Goal: Ask a question: Seek information or help from site administrators or community

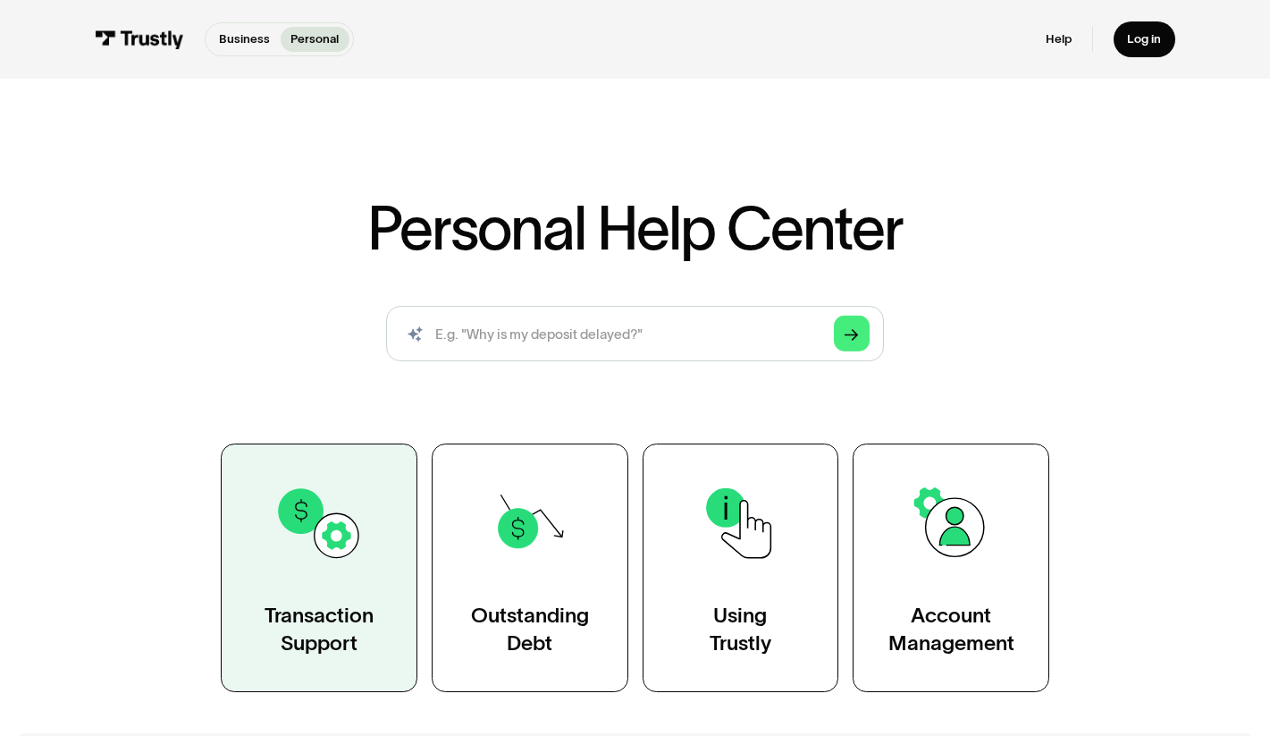
drag, startPoint x: 318, startPoint y: 531, endPoint x: 373, endPoint y: 535, distance: 54.7
click at [318, 531] on img at bounding box center [318, 522] width 89 height 89
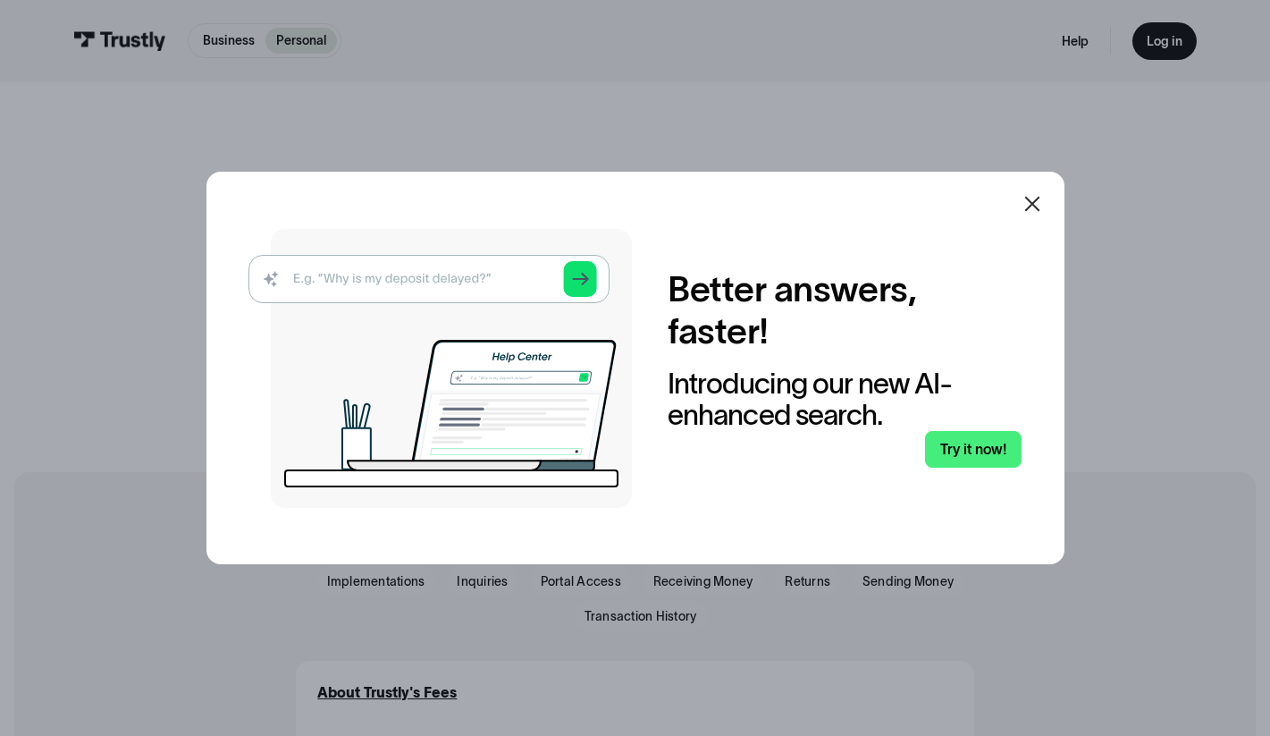
click at [1036, 199] on icon at bounding box center [1031, 203] width 15 height 15
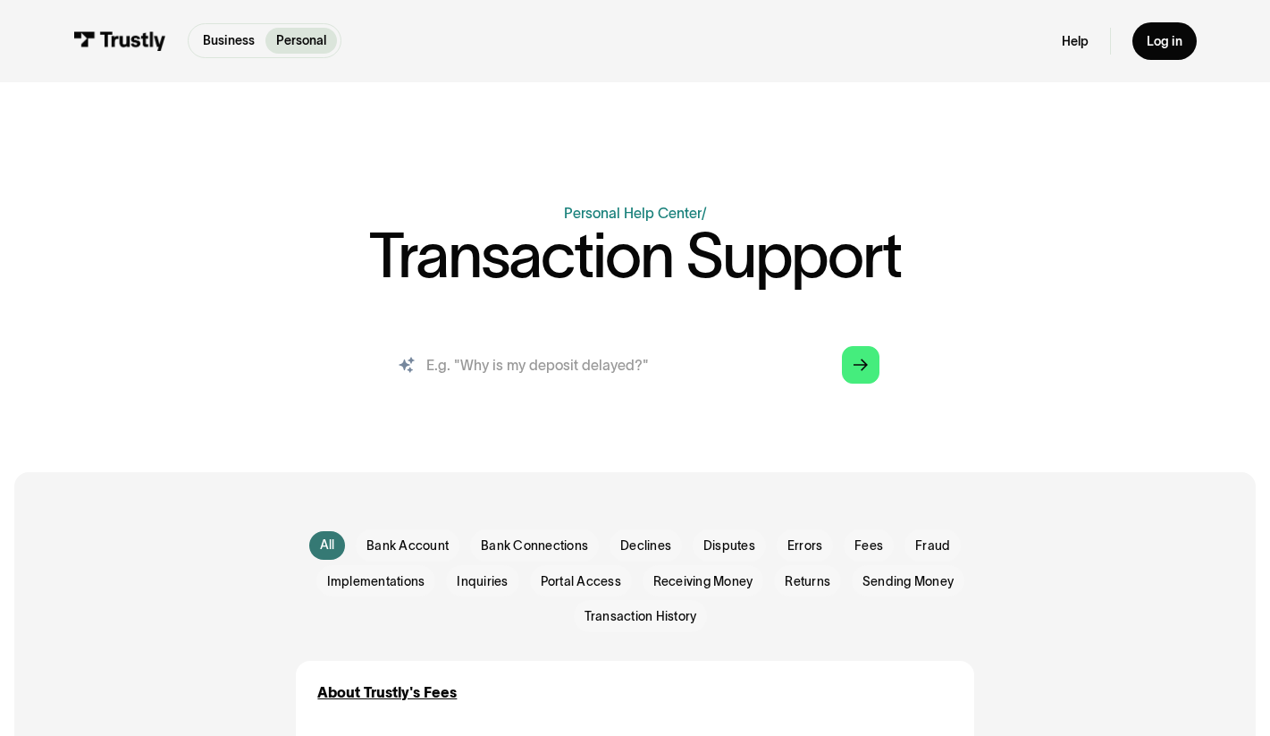
click at [644, 374] on input "search" at bounding box center [634, 364] width 517 height 57
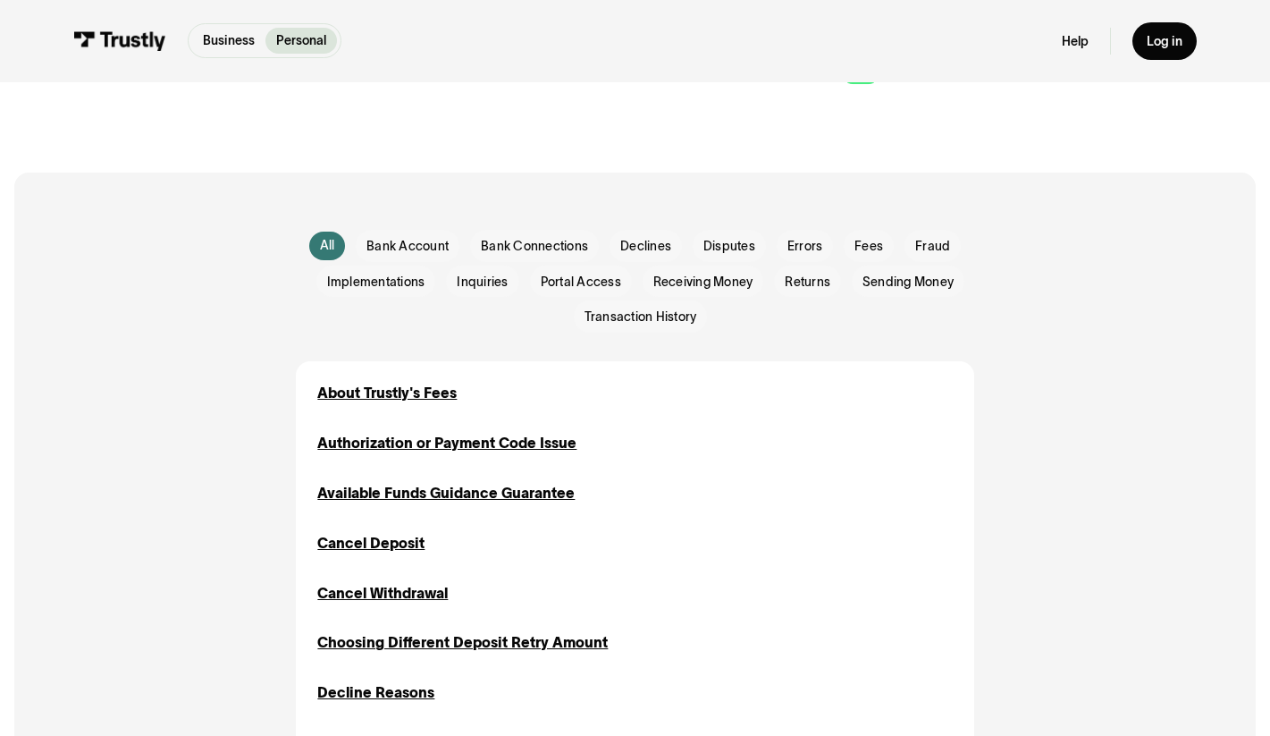
scroll to position [307, 0]
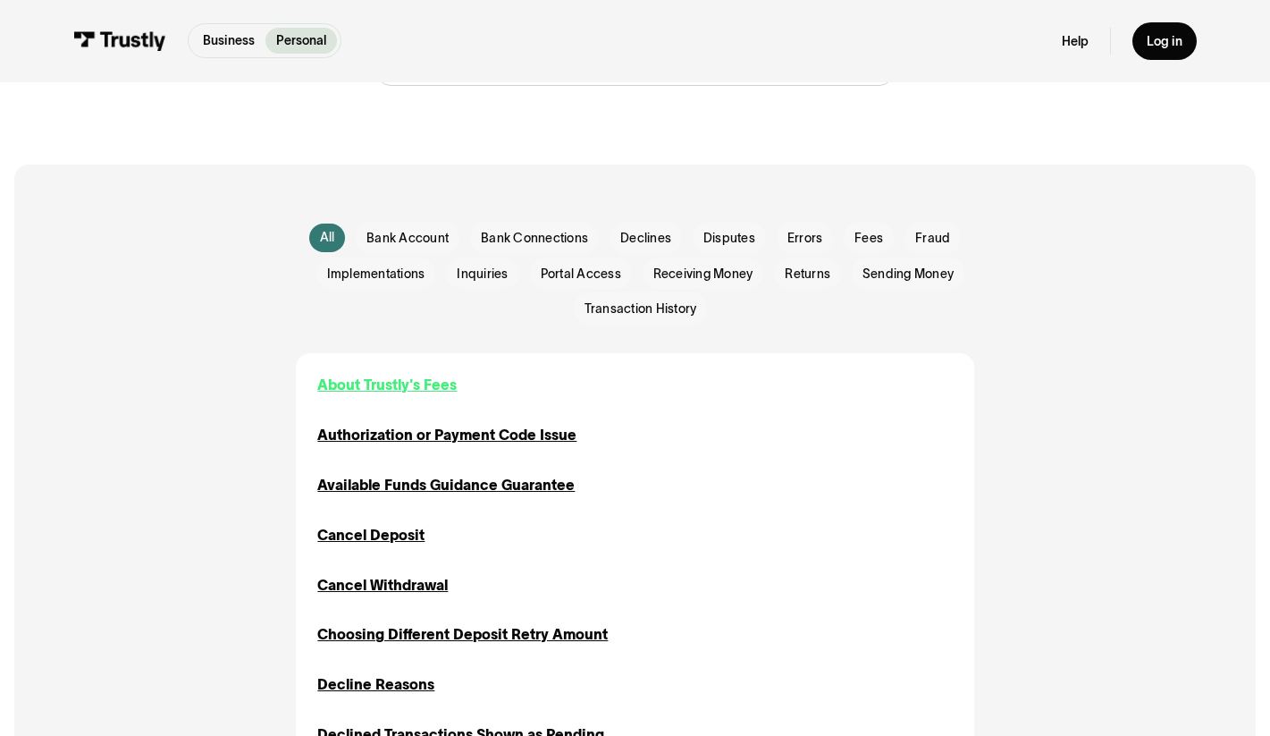
click at [414, 383] on div "About Trustly's Fees" at bounding box center [386, 384] width 139 height 21
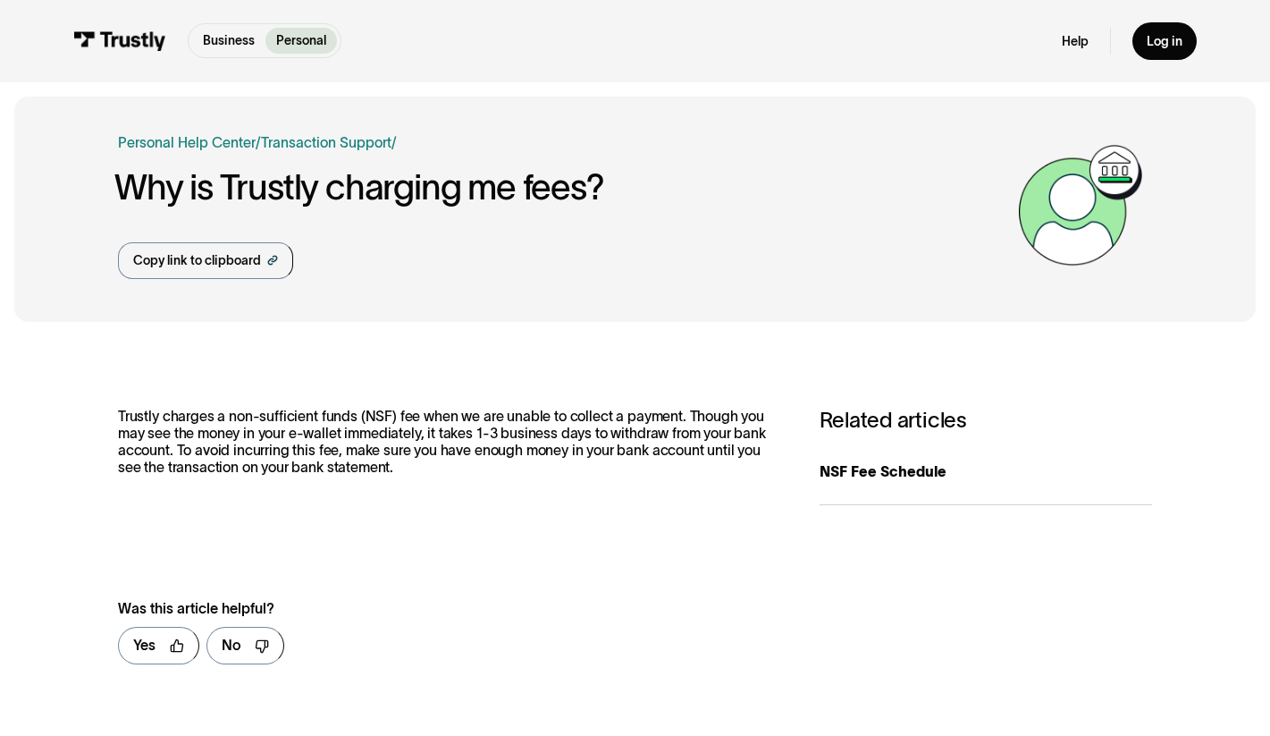
click at [338, 132] on div "Personal Business Transaction Support" at bounding box center [326, 142] width 130 height 21
click at [340, 138] on link "Transaction Support" at bounding box center [326, 142] width 130 height 16
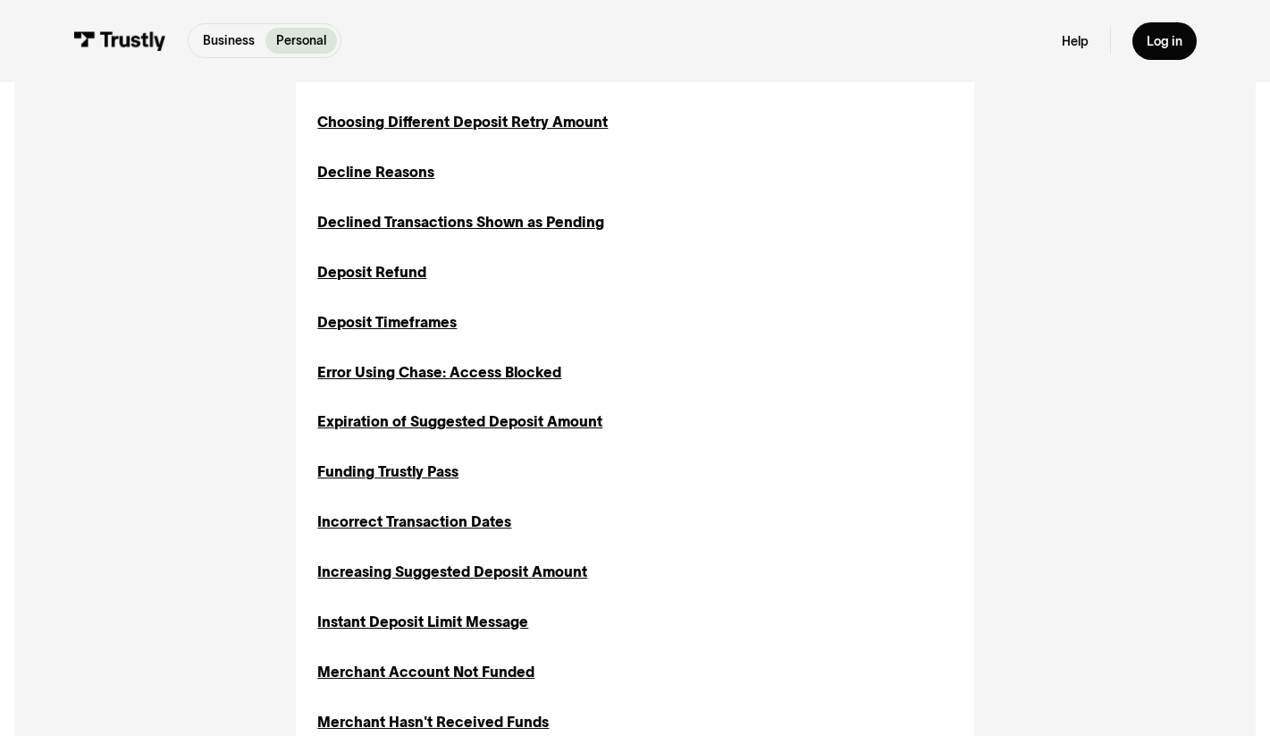
scroll to position [829, 0]
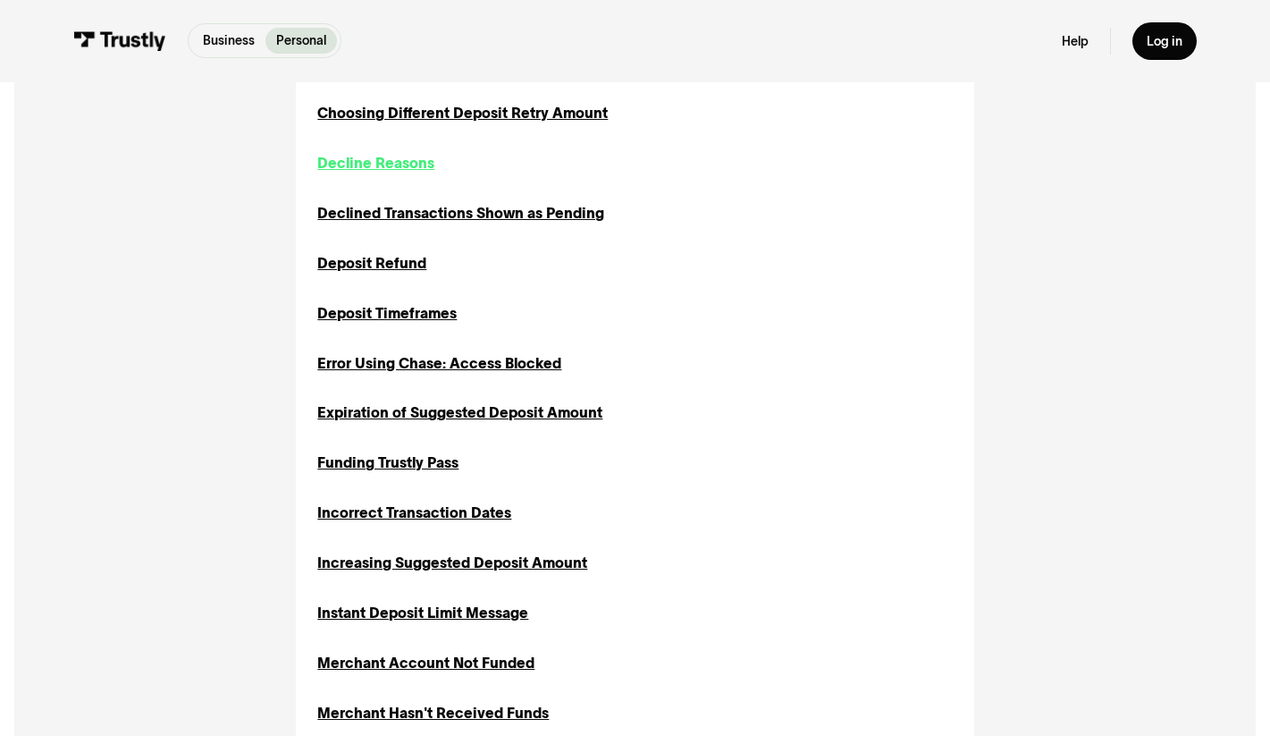
click at [395, 166] on div "Decline Reasons" at bounding box center [375, 163] width 117 height 21
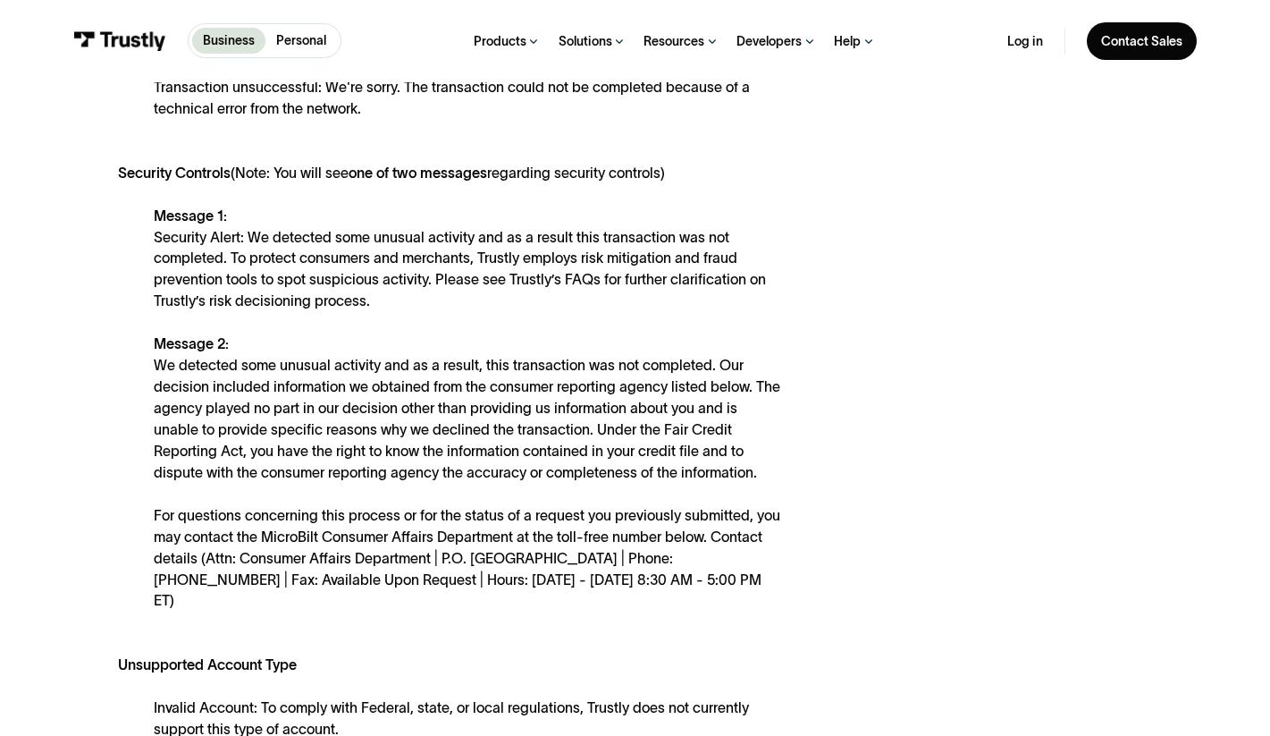
scroll to position [954, 0]
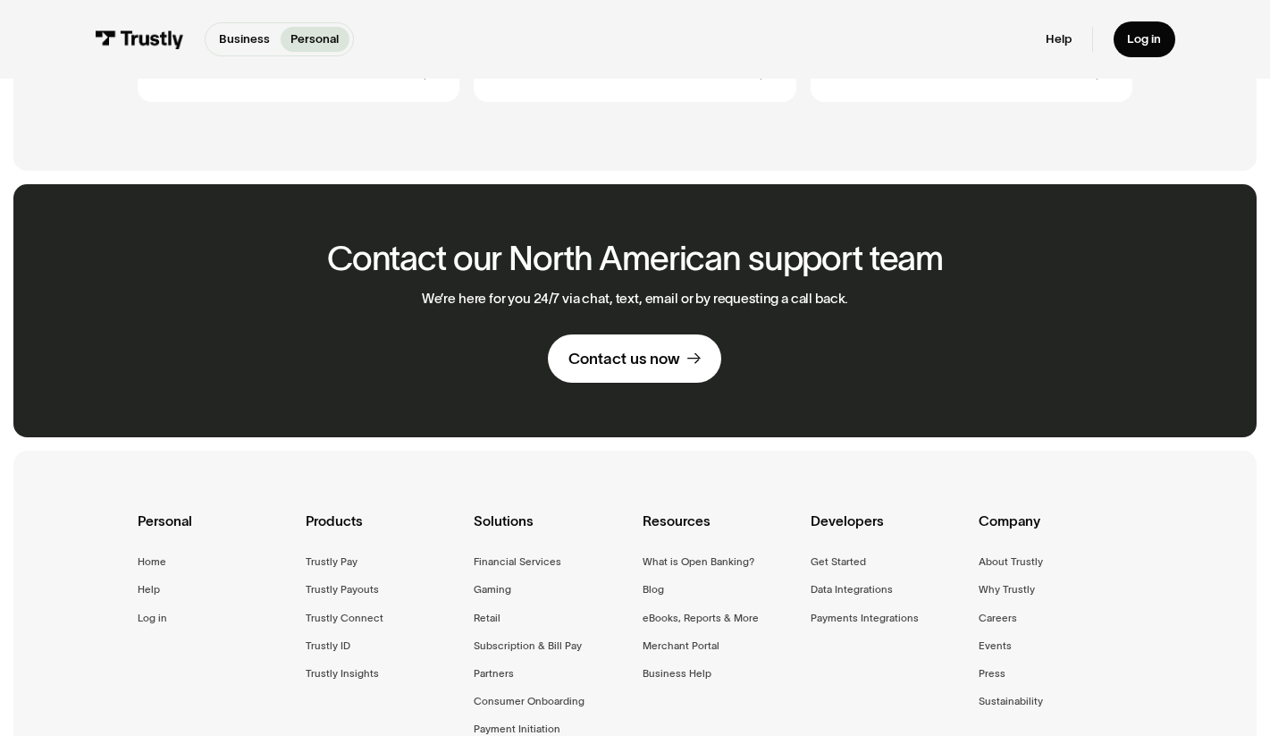
scroll to position [1022, 0]
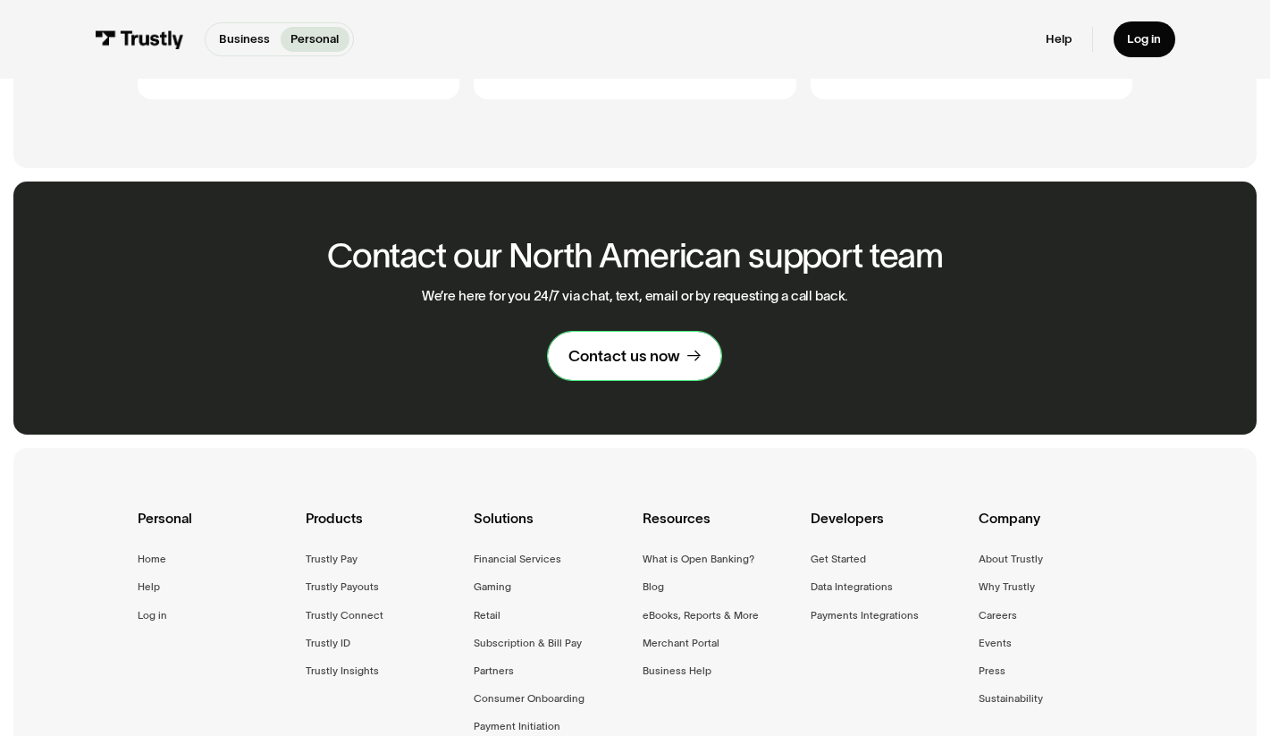
click at [591, 346] on div "Contact us now" at bounding box center [624, 356] width 112 height 20
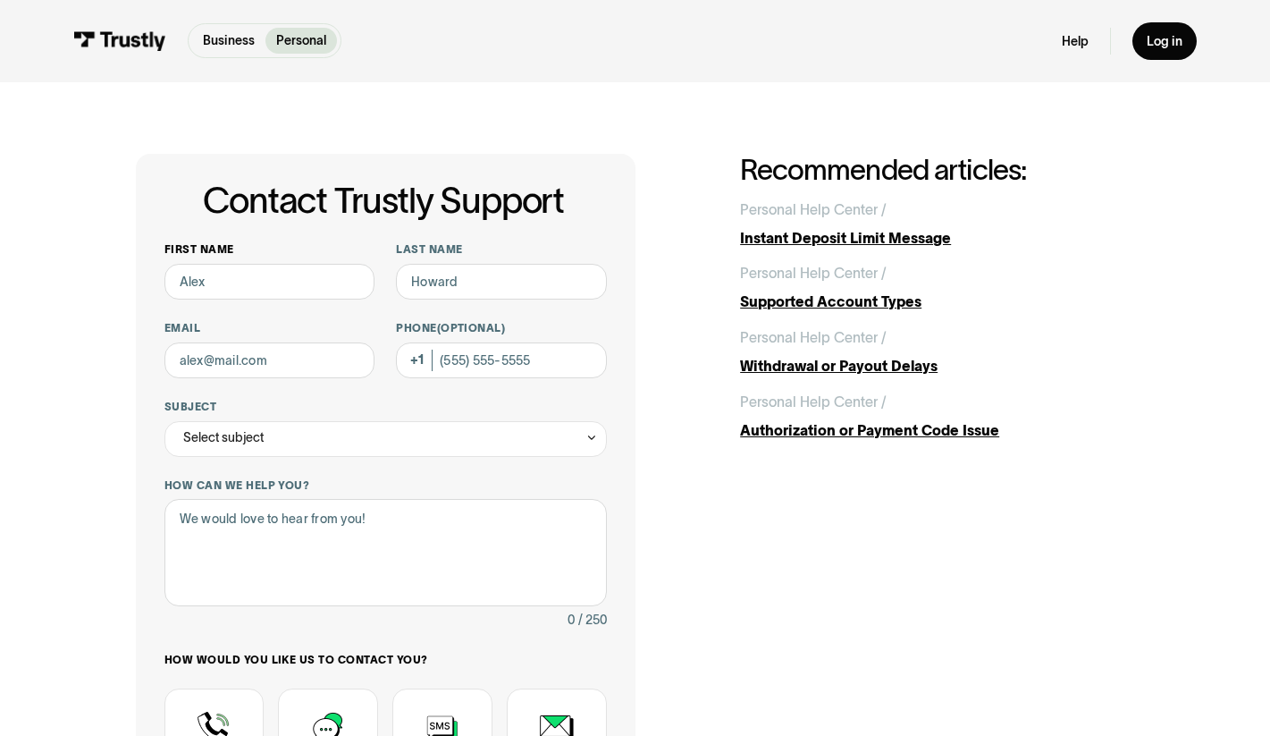
drag, startPoint x: 261, startPoint y: 302, endPoint x: 272, endPoint y: 287, distance: 18.6
click at [261, 302] on div "First name Last name Email Phone (Optional) Subject Select subject Trustly Repo…" at bounding box center [385, 559] width 442 height 635
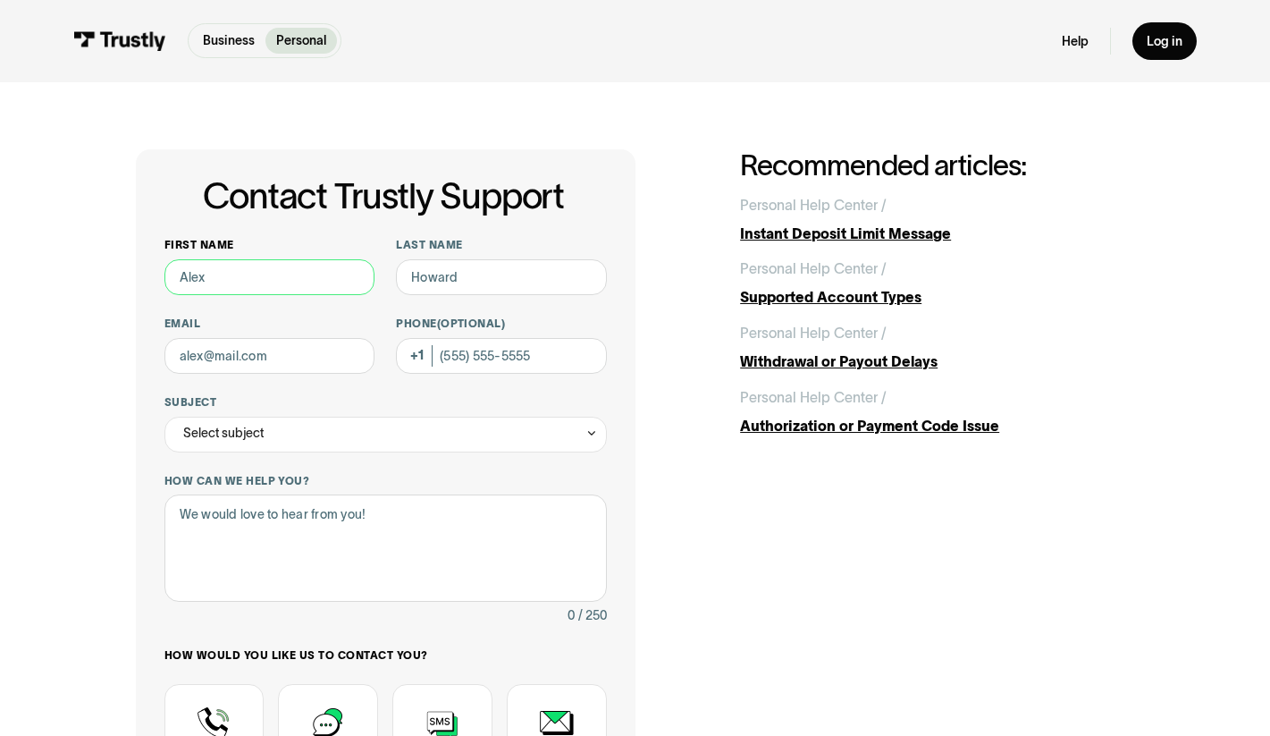
click at [276, 286] on input "First name" at bounding box center [269, 277] width 210 height 36
click at [466, 290] on input "Last name" at bounding box center [501, 277] width 210 height 36
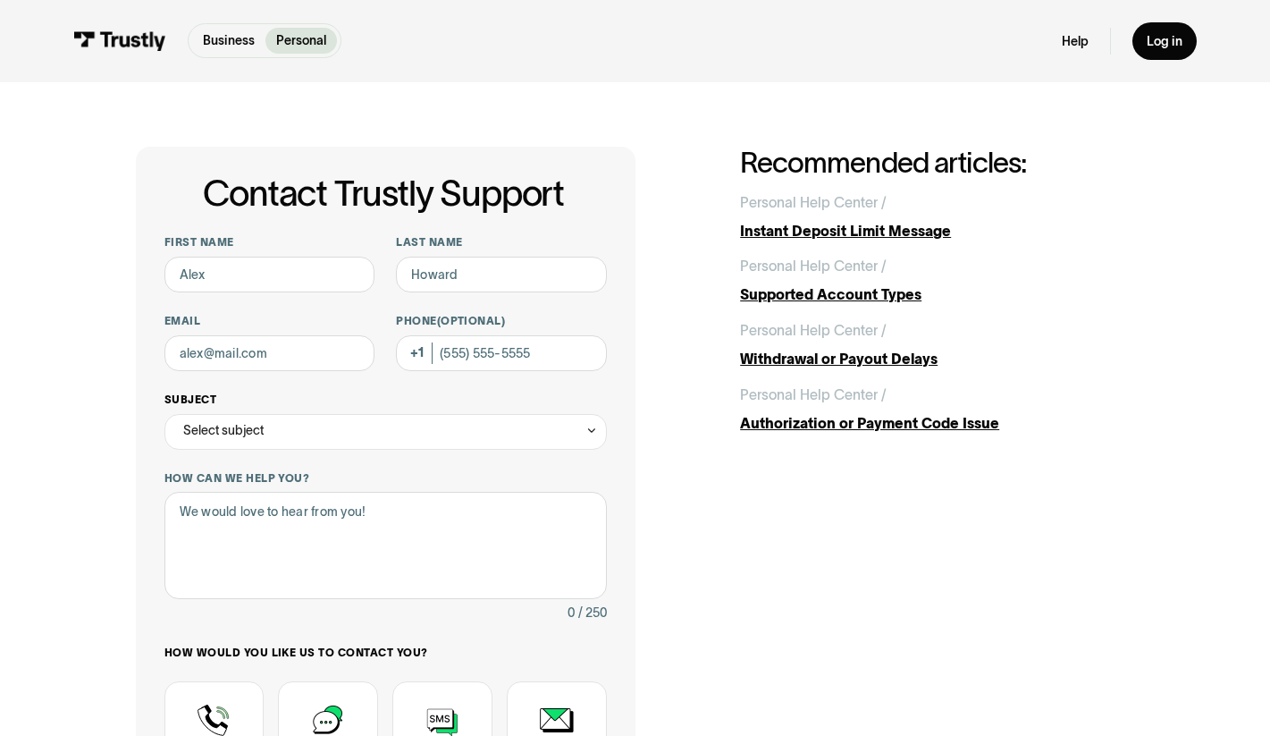
click at [492, 447] on div "Select subject" at bounding box center [385, 432] width 442 height 36
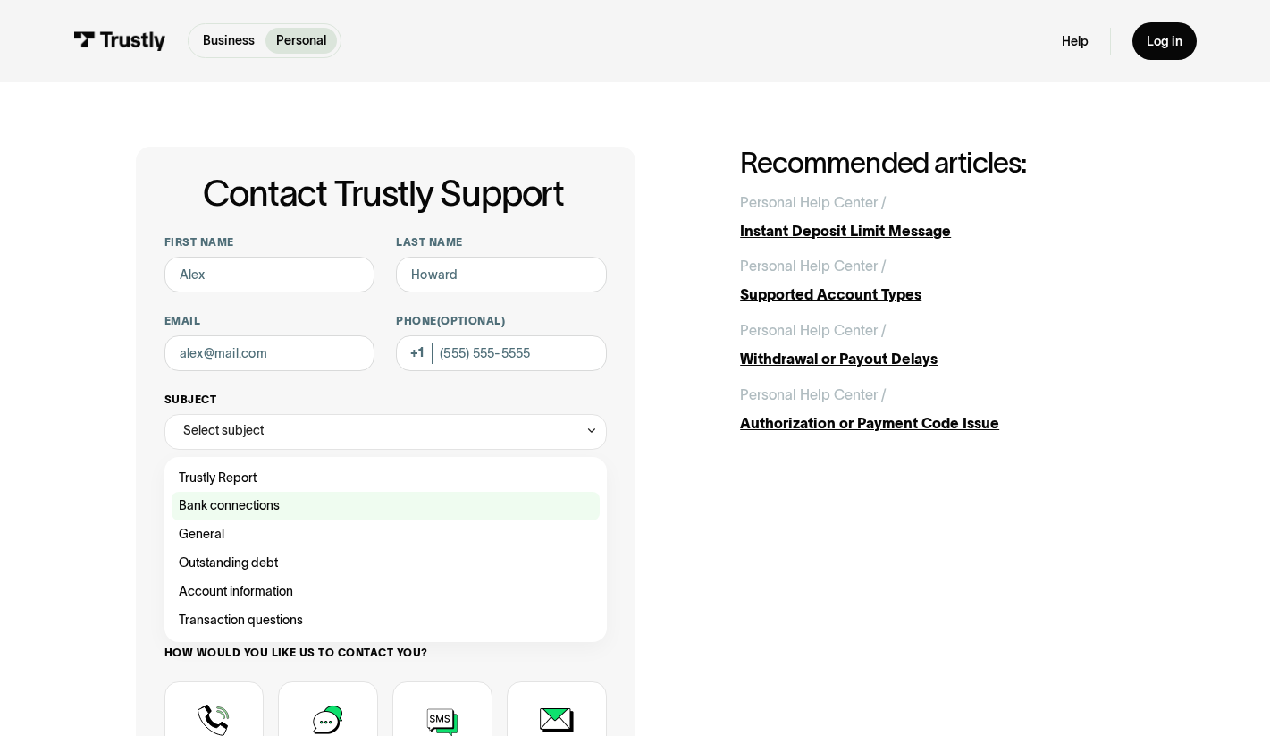
click at [239, 510] on div "Contact Trustly Support" at bounding box center [386, 506] width 428 height 29
type input "**********"
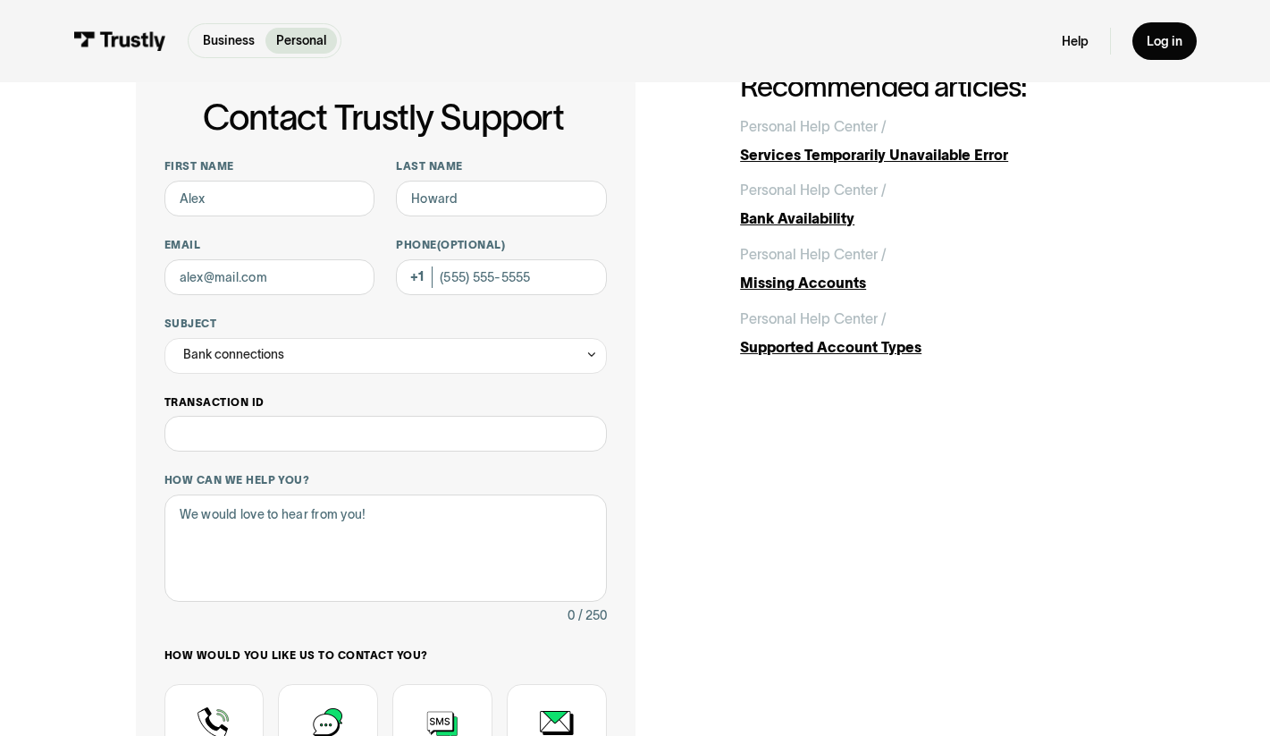
scroll to position [147, 0]
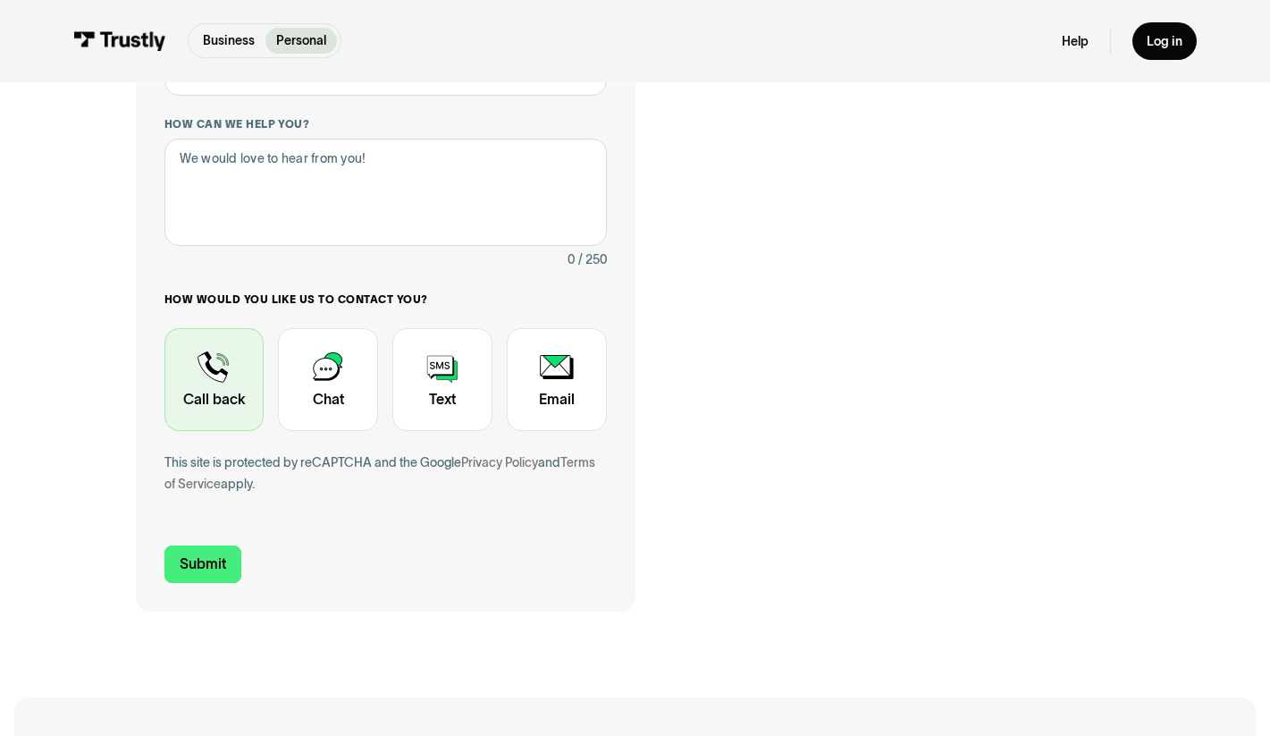
drag, startPoint x: 223, startPoint y: 407, endPoint x: 234, endPoint y: 401, distance: 12.8
click at [222, 407] on div "Contact Trustly Support" at bounding box center [214, 380] width 100 height 104
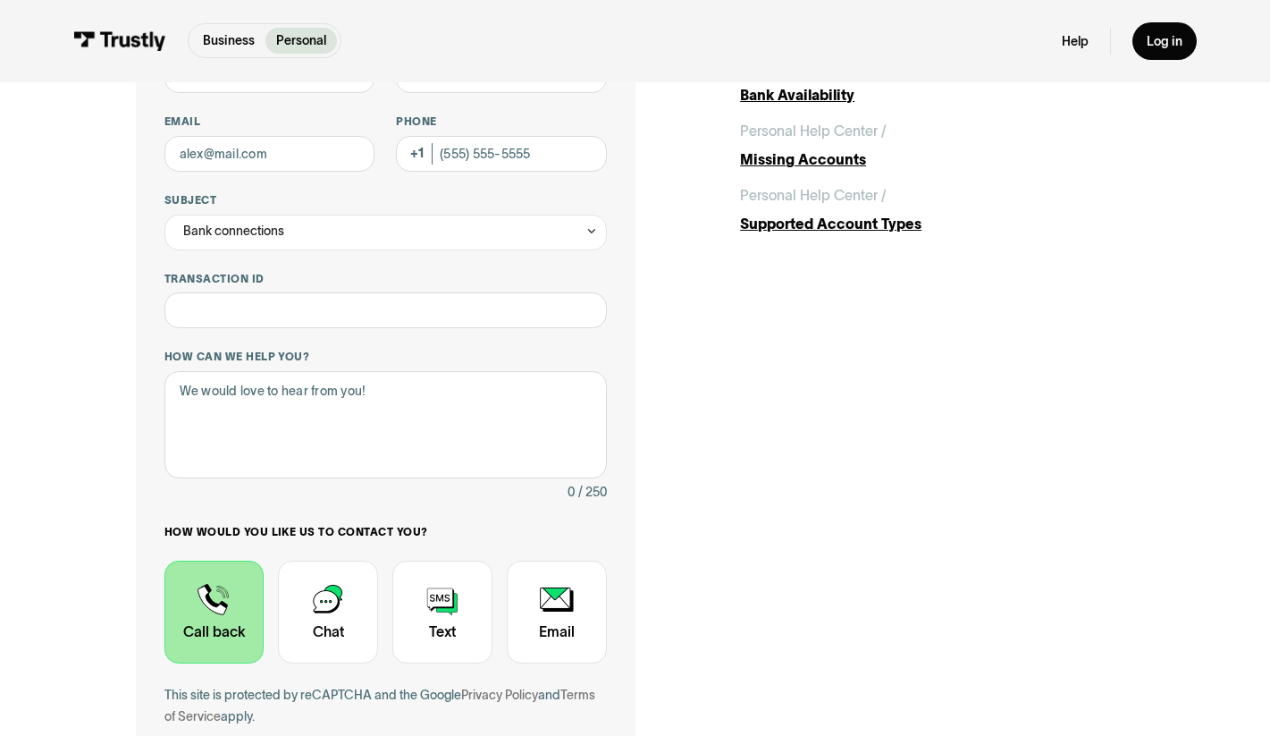
scroll to position [0, 0]
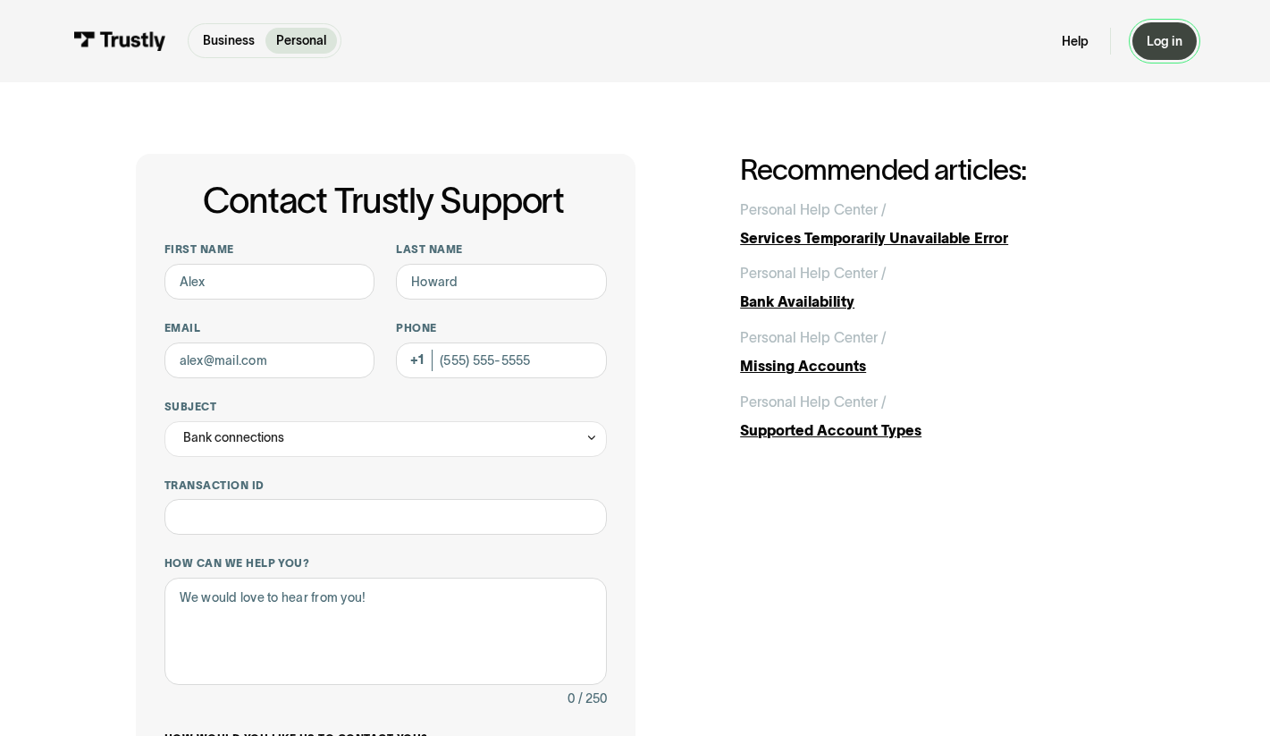
click at [1174, 46] on div "Log in" at bounding box center [1165, 41] width 36 height 16
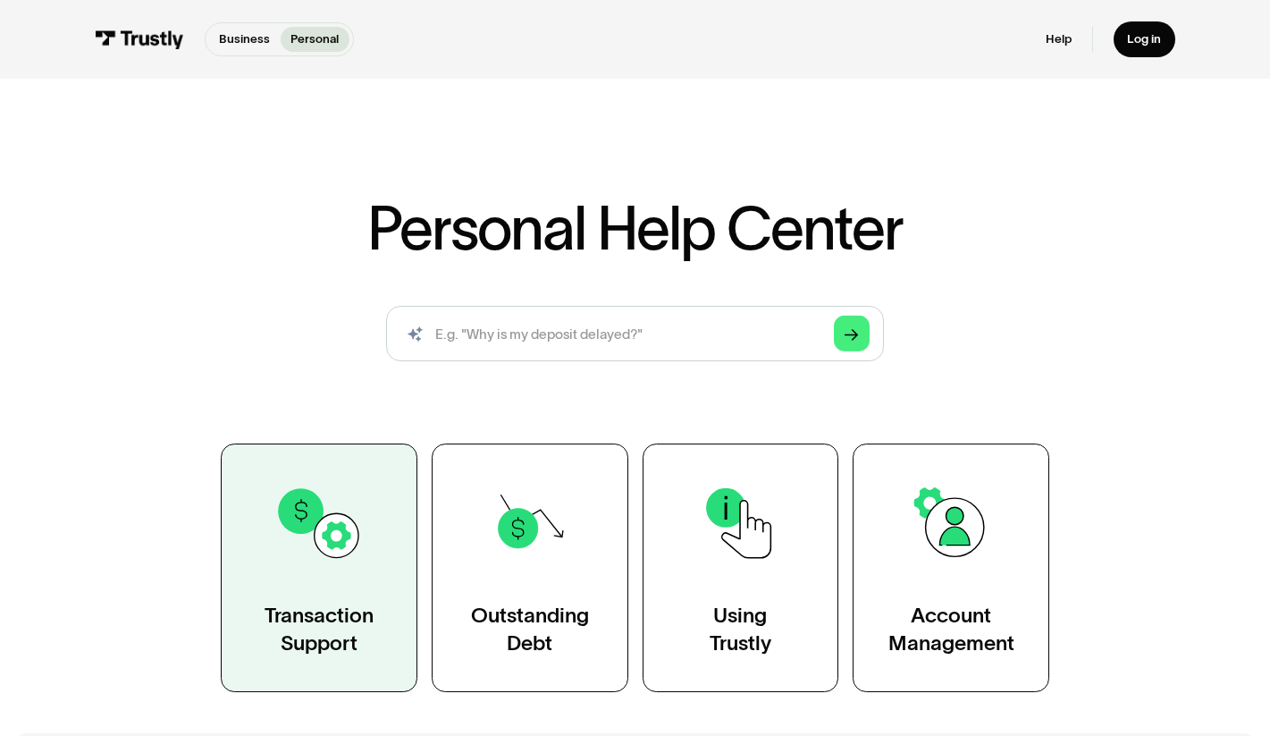
click at [373, 499] on link "Transaction Support" at bounding box center [319, 567] width 197 height 248
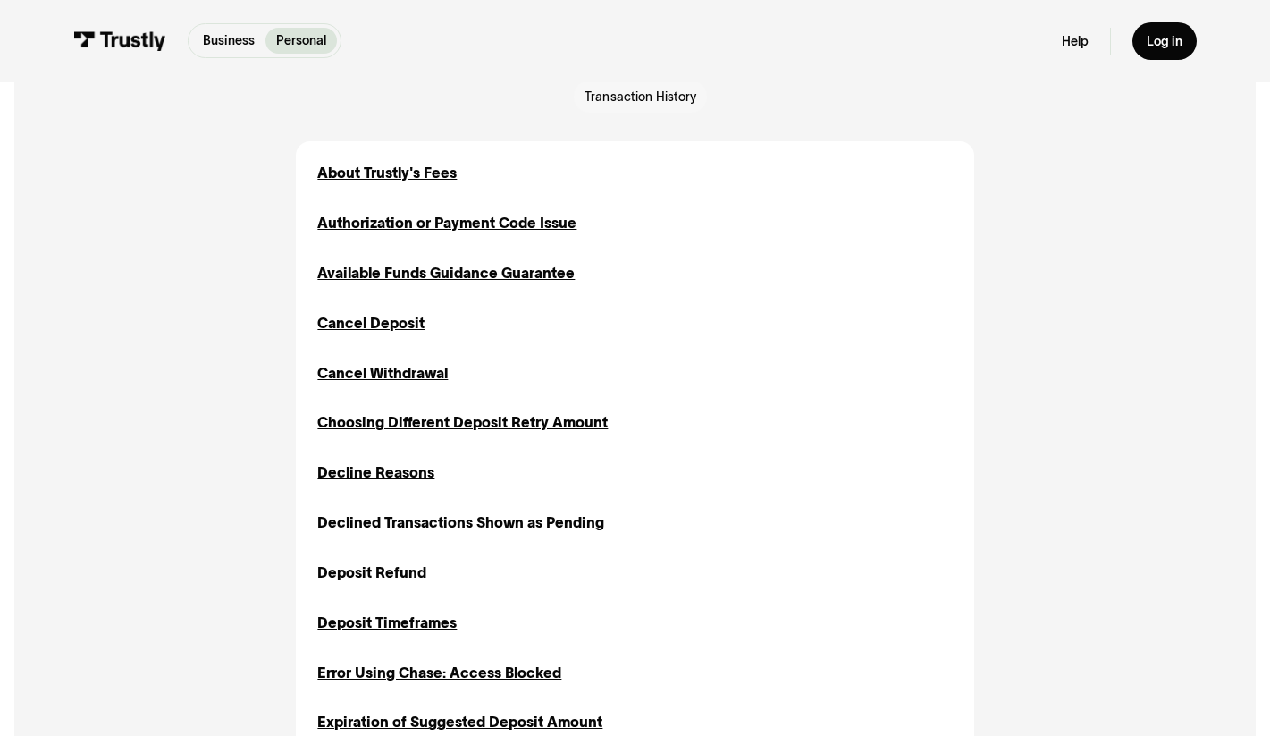
scroll to position [528, 0]
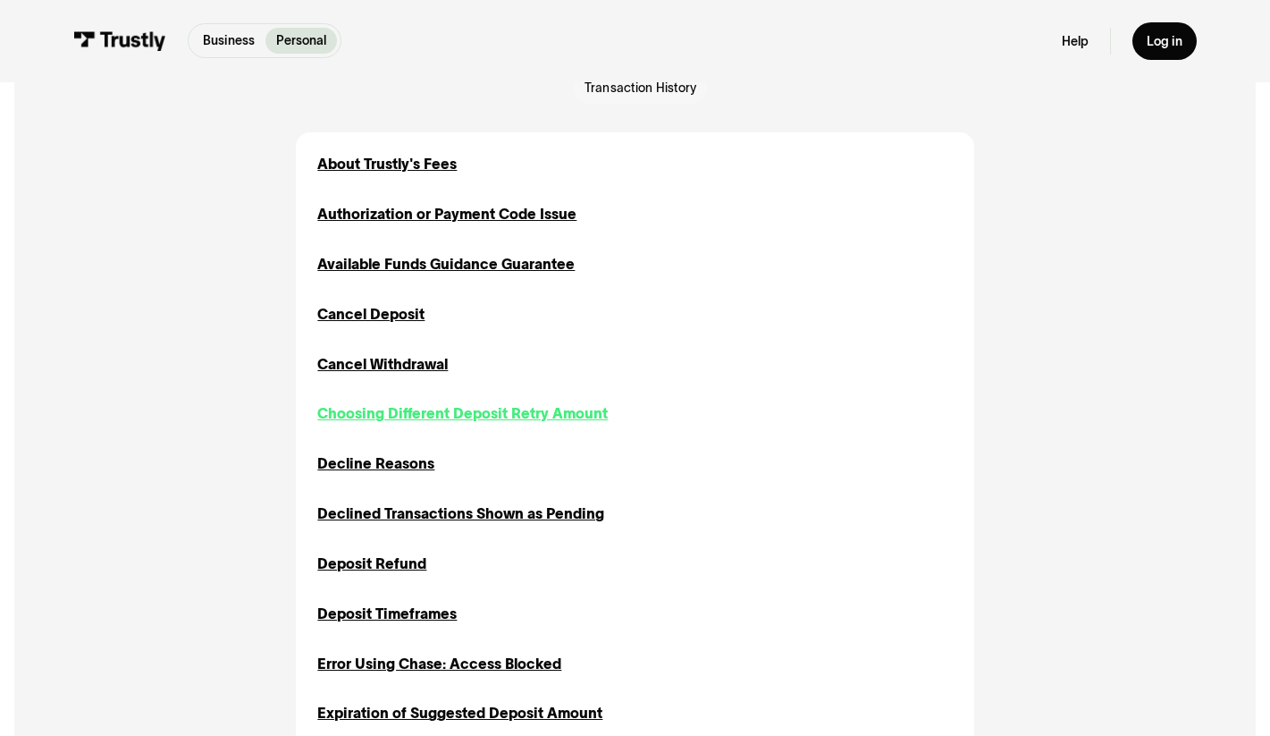
click at [416, 417] on div "Choosing Different Deposit Retry Amount" at bounding box center [462, 413] width 290 height 21
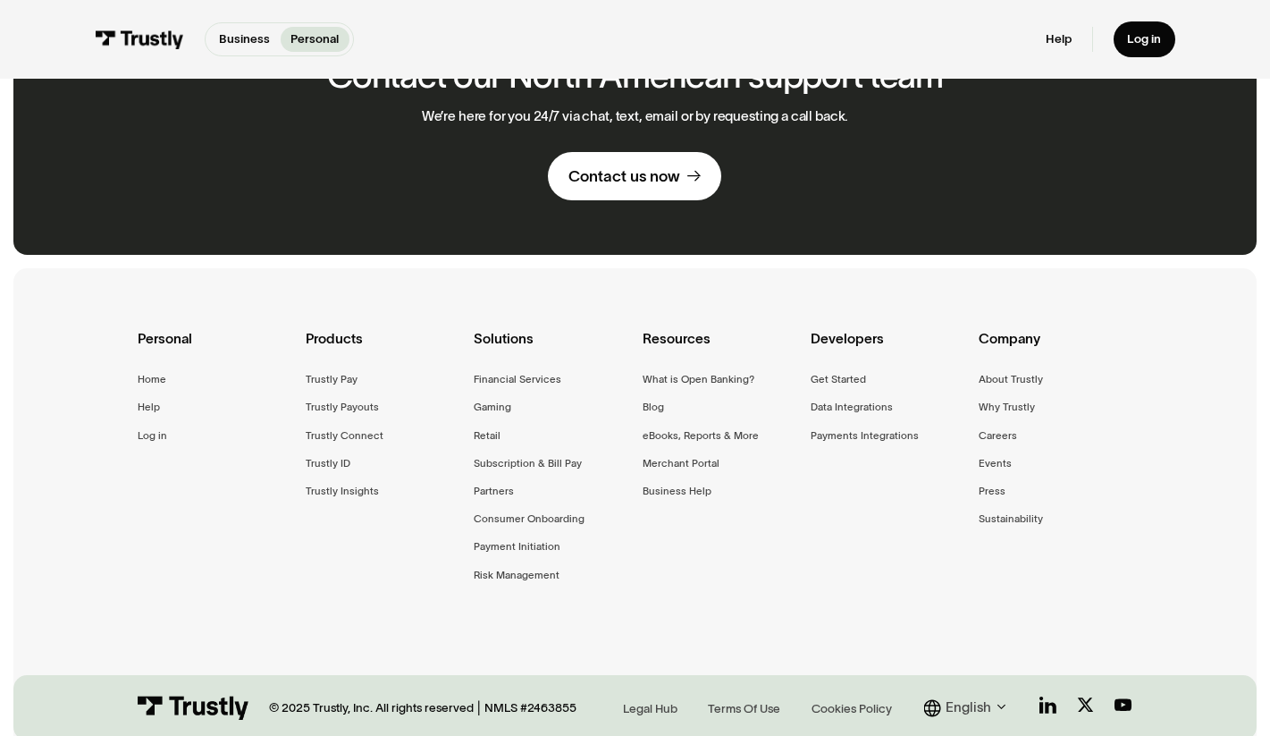
scroll to position [1203, 0]
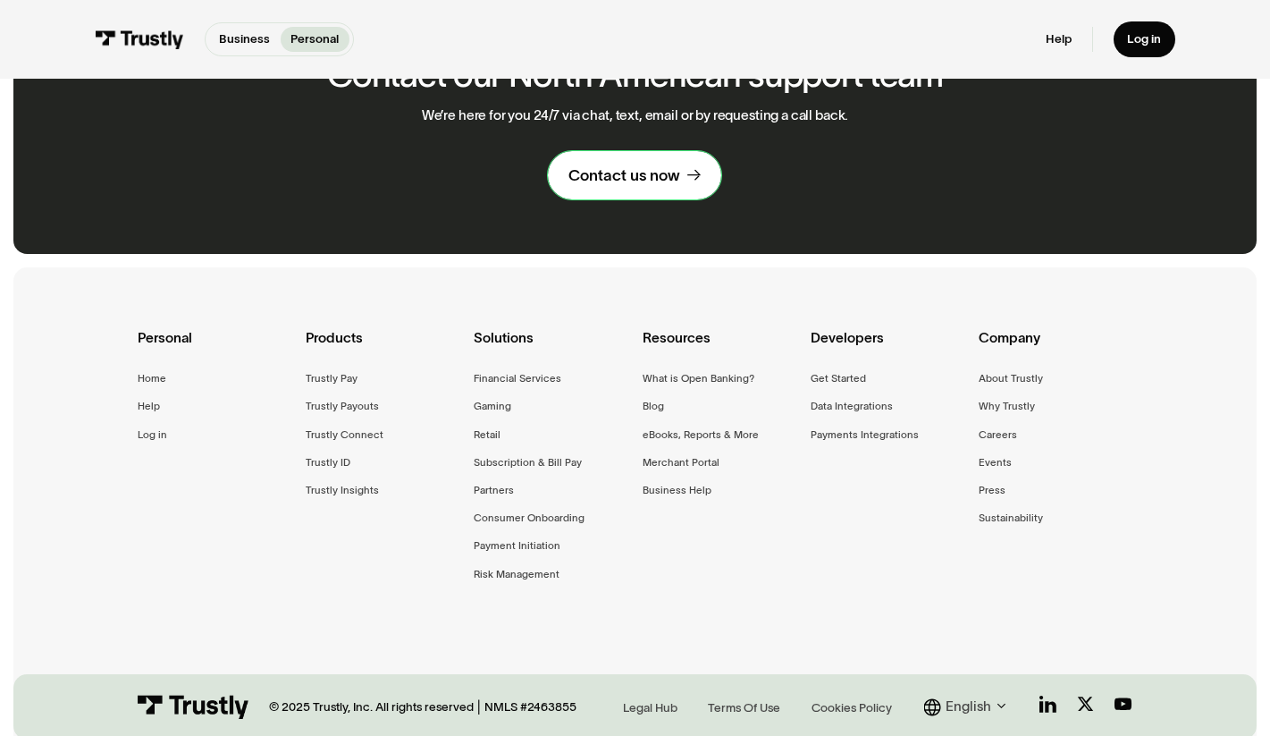
click at [648, 165] on div "Contact us now" at bounding box center [624, 175] width 112 height 20
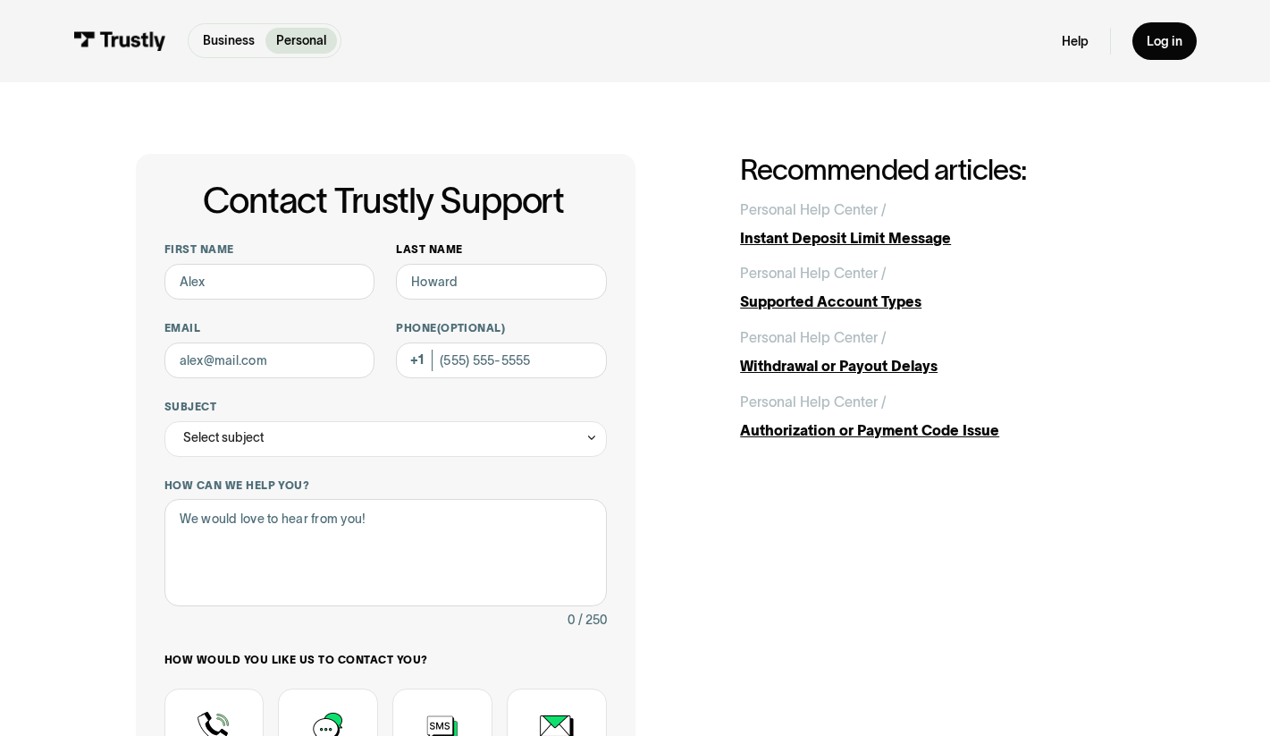
drag, startPoint x: 394, startPoint y: 279, endPoint x: 405, endPoint y: 280, distance: 10.8
click at [405, 280] on div "First name Last name Email Phone (Optional) Subject Select subject Trustly Repo…" at bounding box center [385, 559] width 442 height 635
click at [458, 281] on input "Last name" at bounding box center [501, 282] width 210 height 36
type input "Ehlert"
click at [283, 286] on input "First name" at bounding box center [269, 282] width 210 height 36
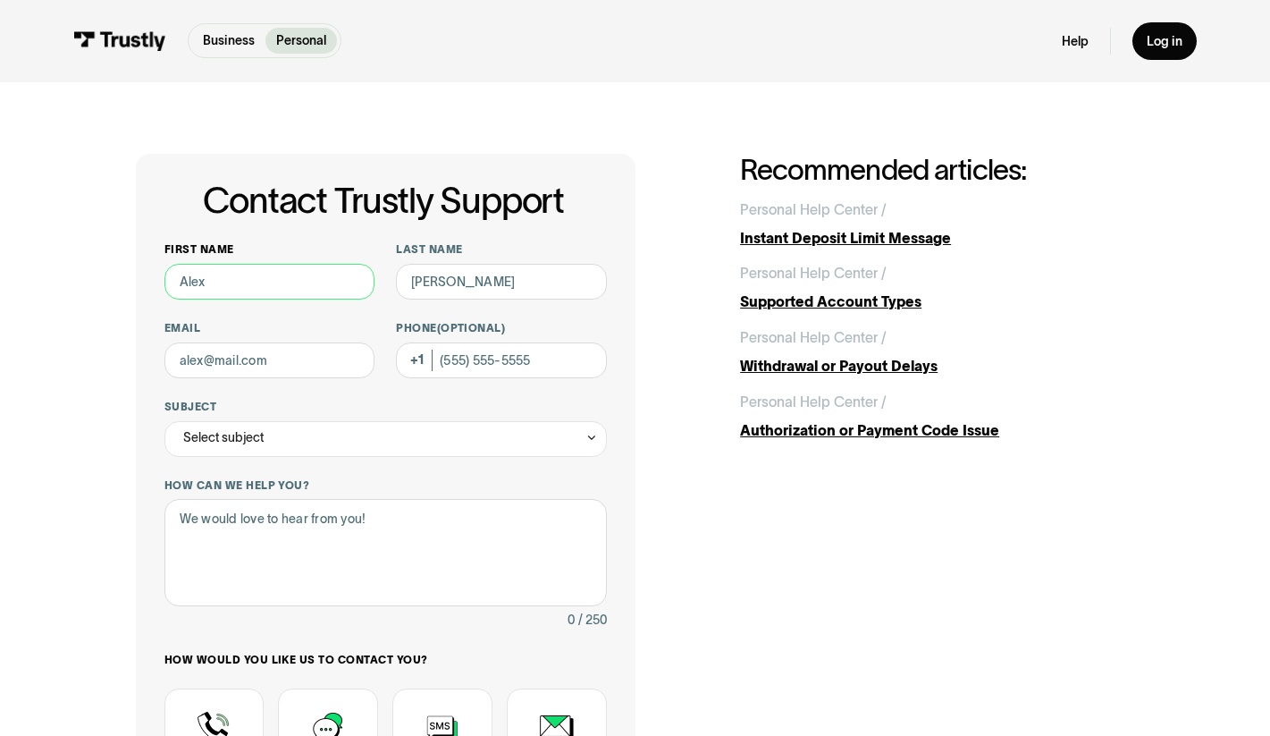
click at [283, 286] on input "First name" at bounding box center [269, 282] width 210 height 36
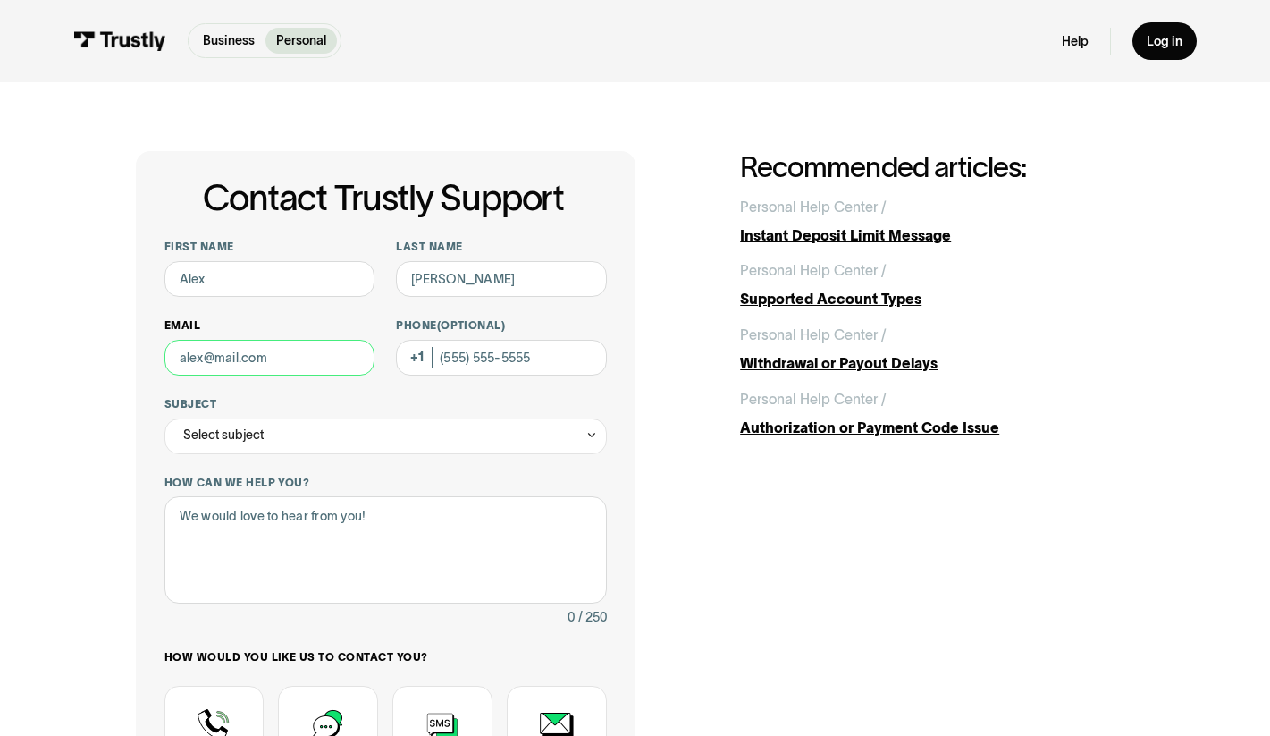
click at [243, 360] on input "Email" at bounding box center [269, 358] width 210 height 36
drag, startPoint x: 299, startPoint y: 360, endPoint x: 33, endPoint y: 342, distance: 266.1
click at [164, 343] on input "Email" at bounding box center [269, 358] width 210 height 36
type input "Alexander"
type input "oneuriah@yahoo.com"
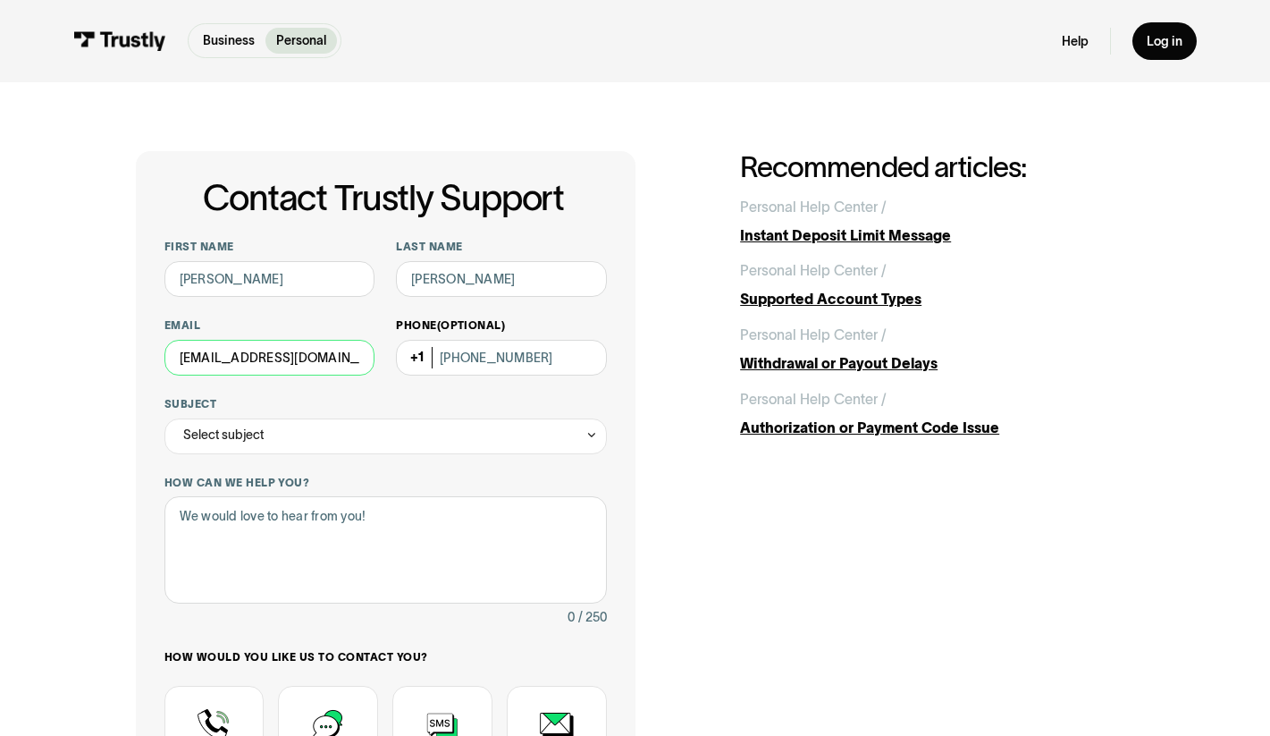
type input "(702) 885-6131"
click at [338, 427] on div "Select subject" at bounding box center [385, 436] width 442 height 36
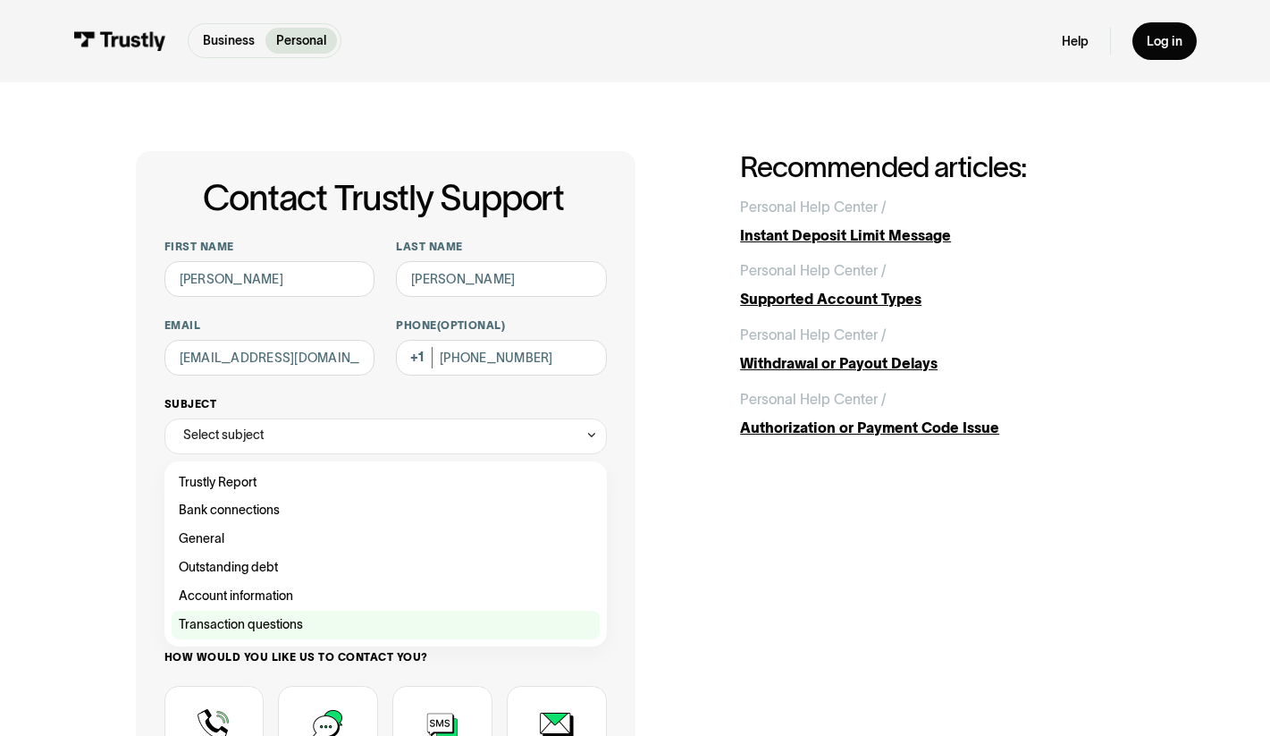
click at [278, 619] on div "Contact Trustly Support" at bounding box center [386, 624] width 428 height 29
type input "**********"
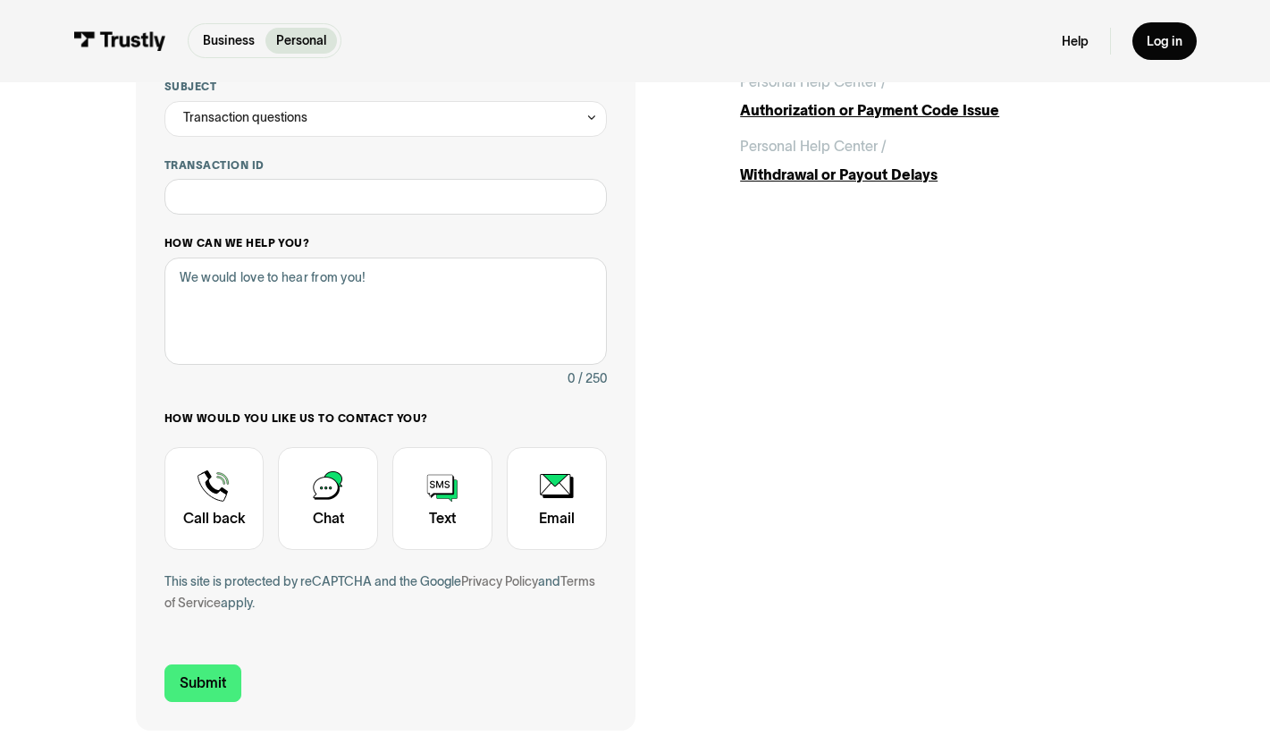
scroll to position [335, 0]
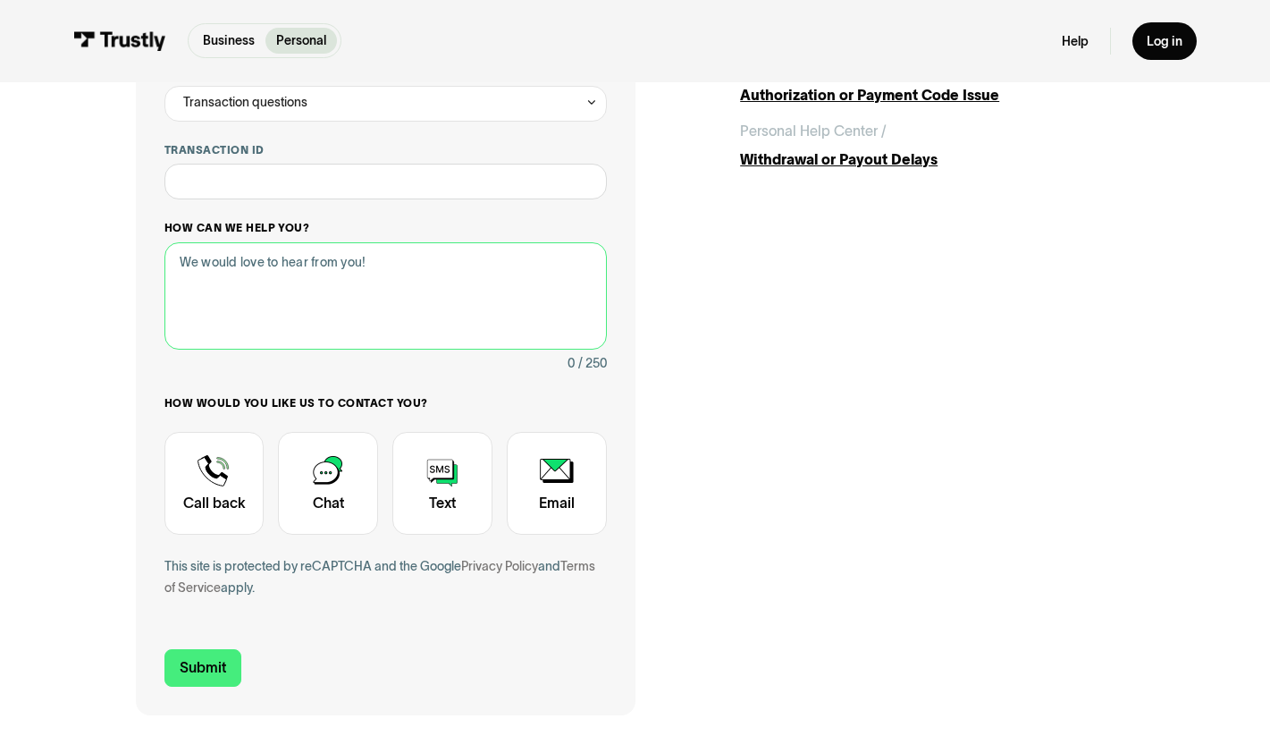
click at [339, 288] on textarea "How can we help you?" at bounding box center [385, 295] width 442 height 107
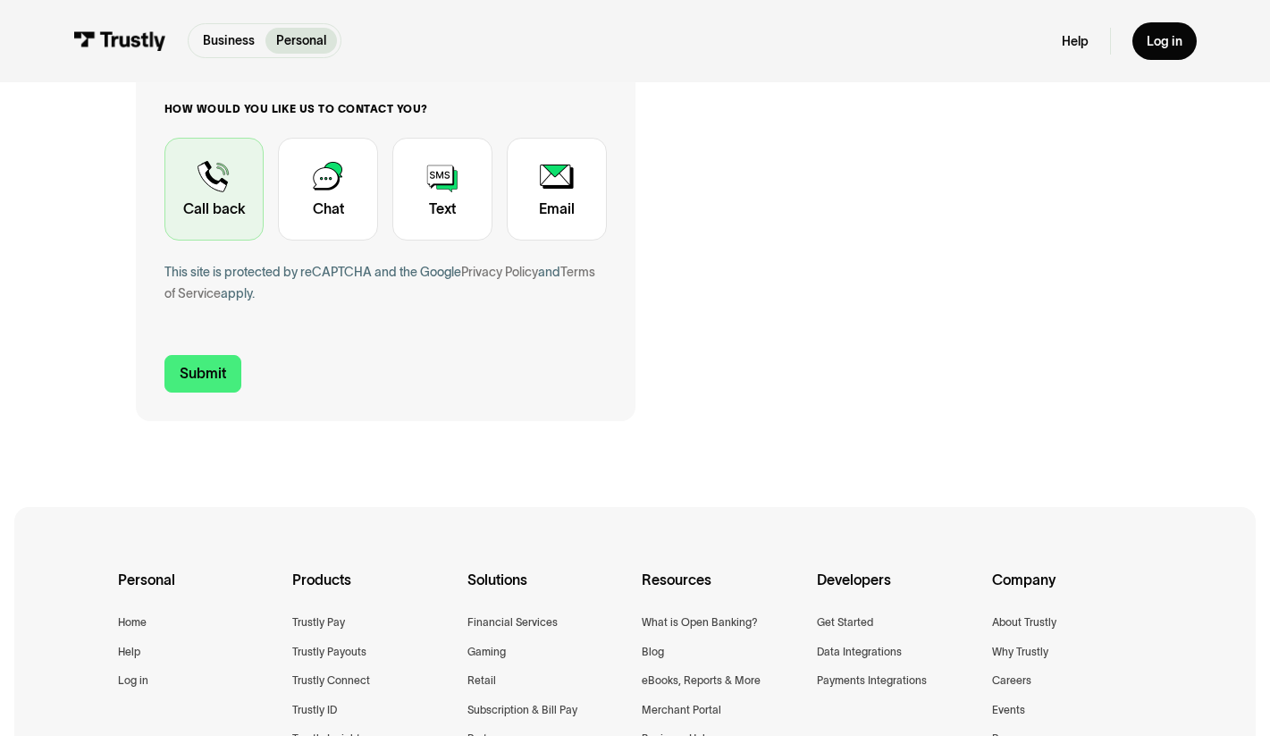
scroll to position [636, 0]
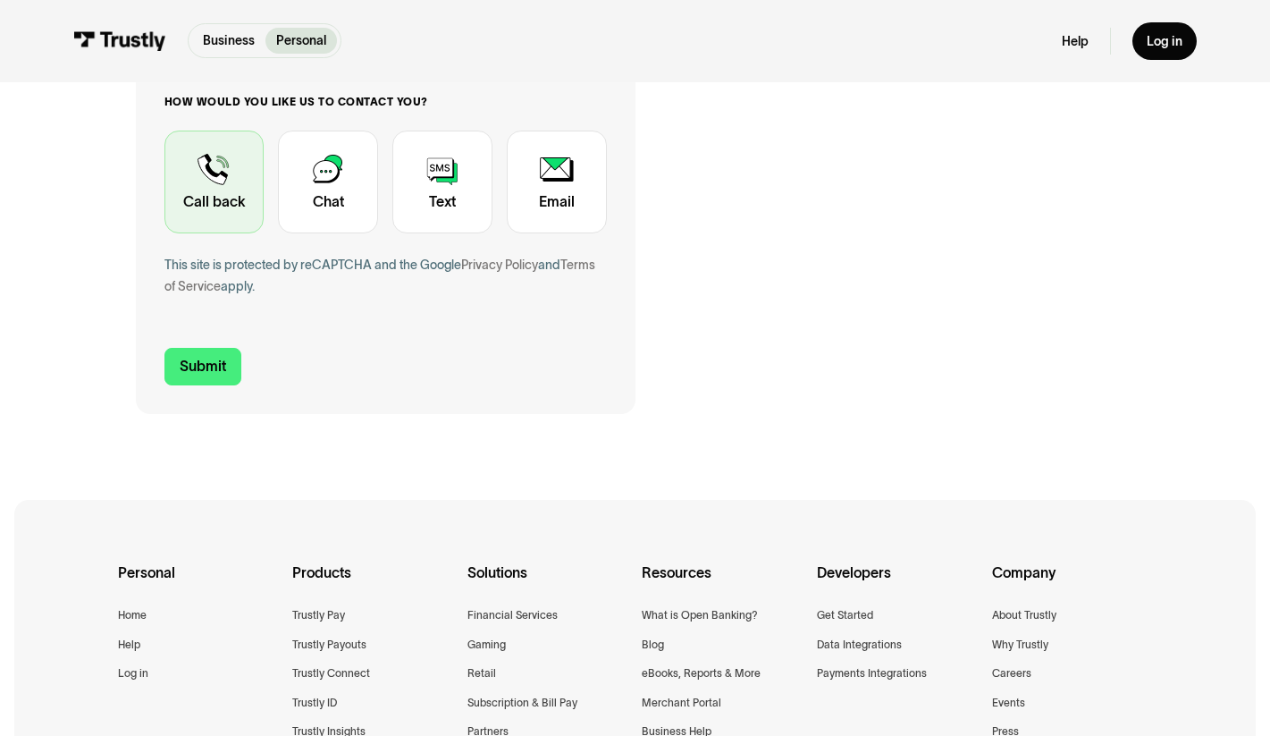
type textarea "I need assistance with a Bank withdrawal that keeps being declined. I am a new …"
click at [215, 200] on div "Contact Trustly Support" at bounding box center [214, 182] width 100 height 104
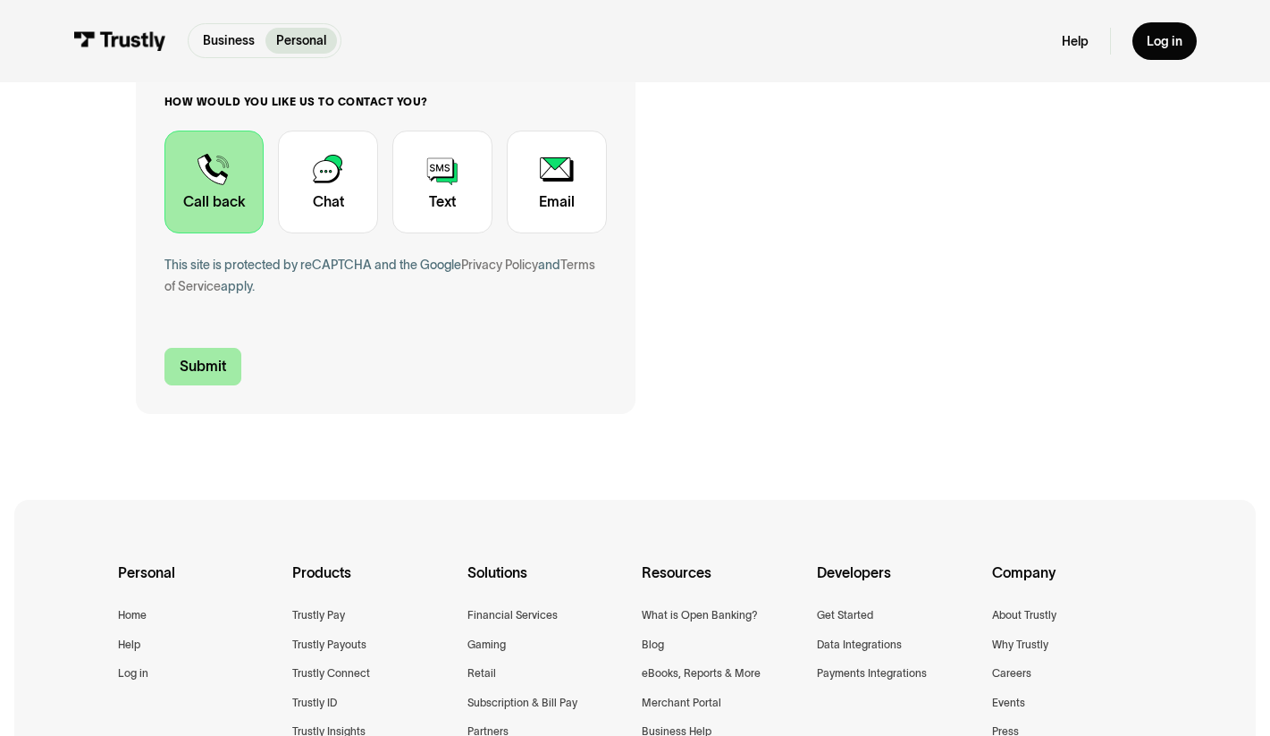
click at [220, 366] on input "Submit" at bounding box center [202, 367] width 77 height 38
type input "+17028856131"
